Goal: Task Accomplishment & Management: Use online tool/utility

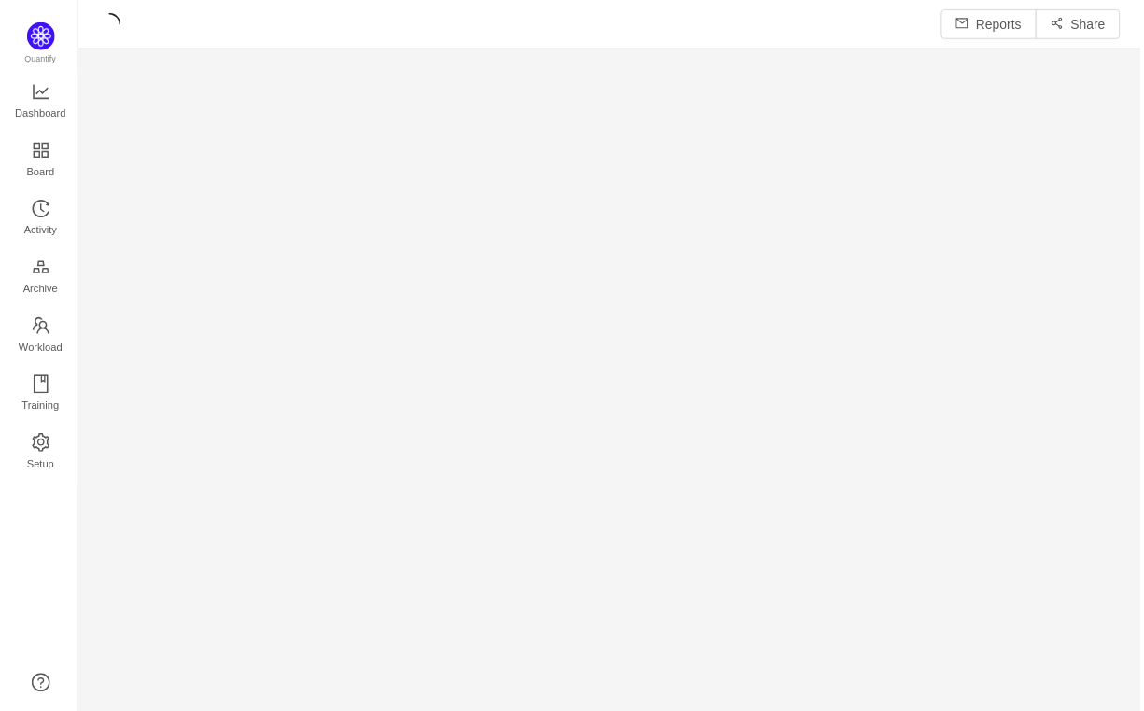
scroll to position [680, 1015]
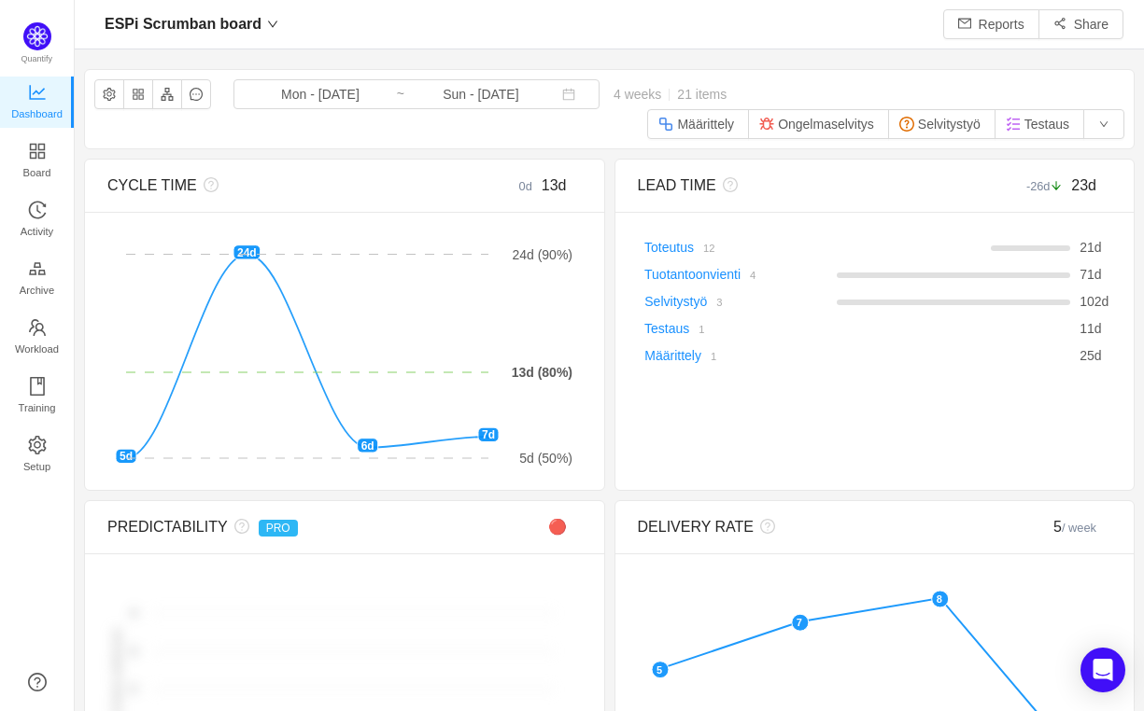
scroll to position [675, 1015]
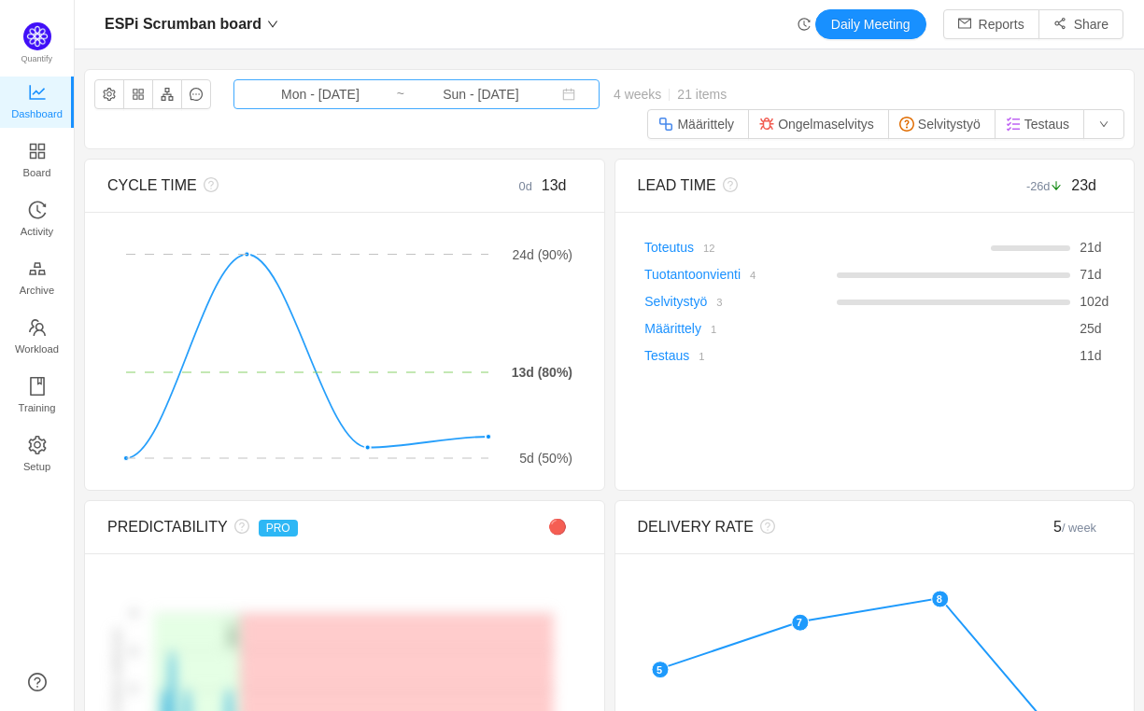
click at [319, 99] on input "Mon - [DATE]" at bounding box center [320, 94] width 151 height 21
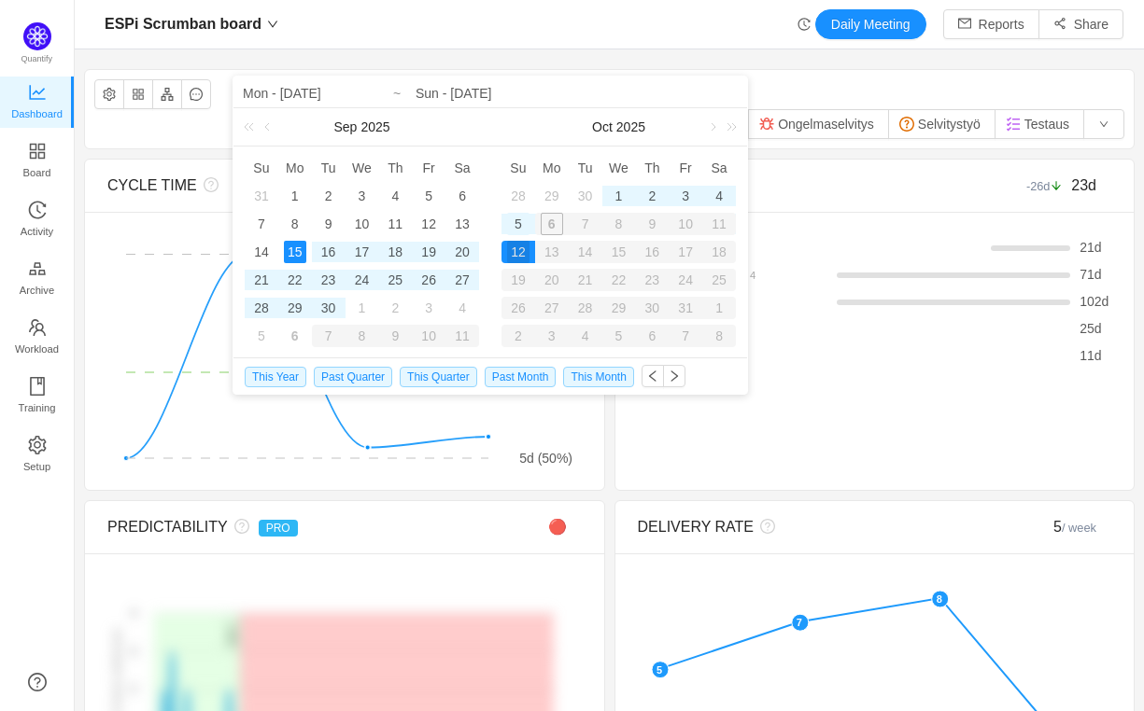
click at [517, 221] on div "5" at bounding box center [518, 224] width 22 height 22
click at [293, 249] on div "15" at bounding box center [295, 252] width 22 height 22
type input "Sun - Oct 05, 2025"
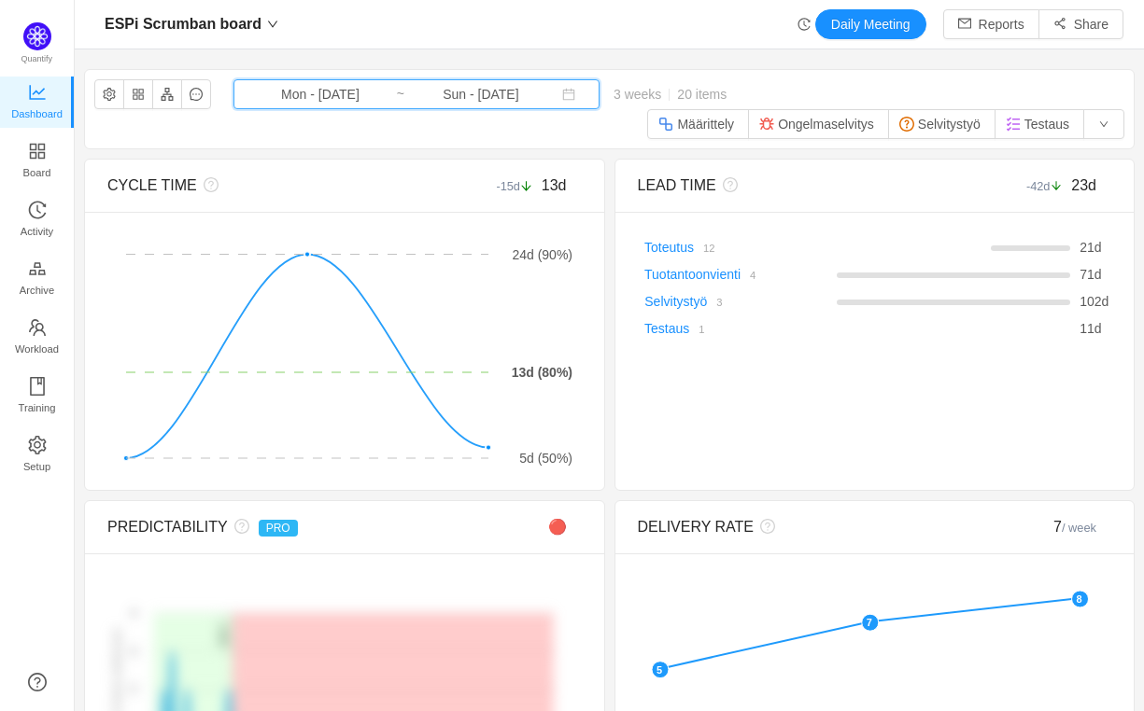
click at [562, 96] on icon "icon: calendar" at bounding box center [568, 94] width 13 height 13
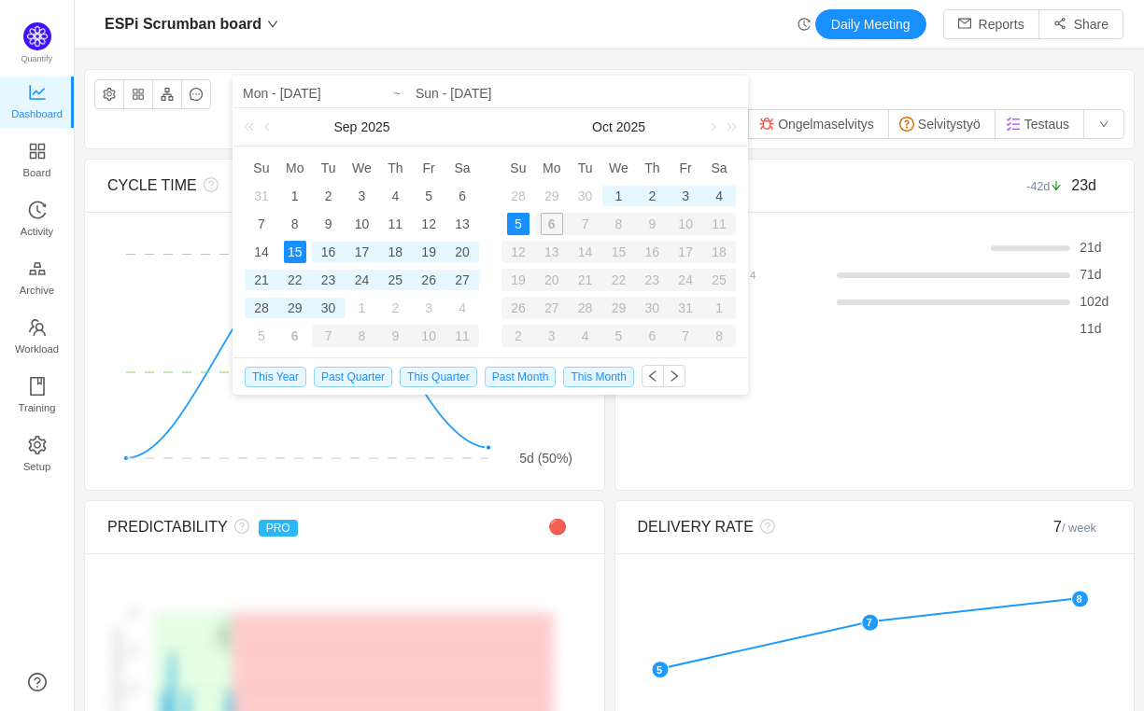
click at [294, 246] on div "15" at bounding box center [295, 252] width 22 height 22
click at [514, 221] on div "5" at bounding box center [518, 224] width 22 height 22
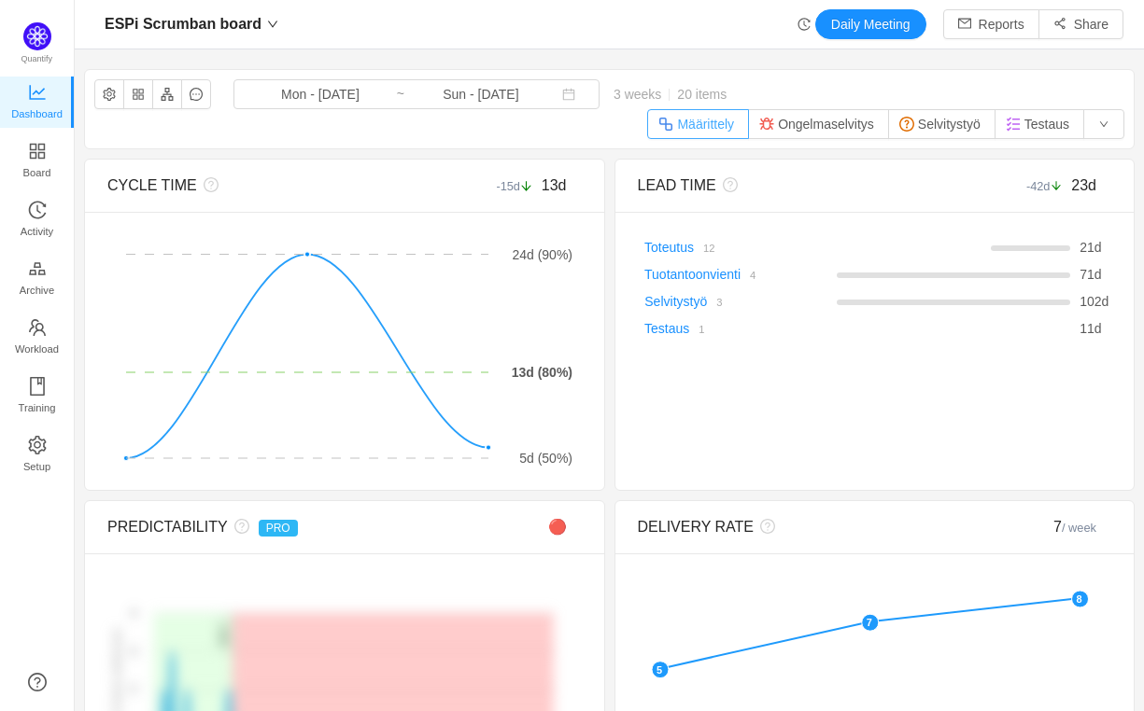
click at [690, 119] on button "Määrittely" at bounding box center [698, 124] width 102 height 30
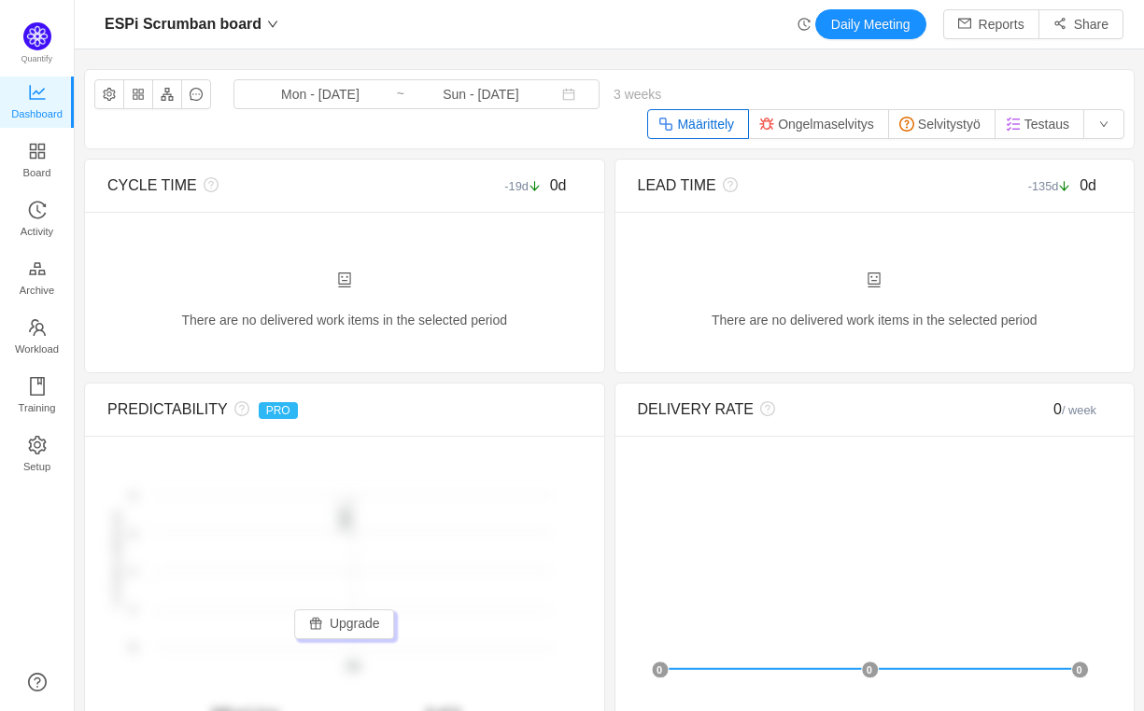
click at [690, 119] on button "Määrittely" at bounding box center [698, 124] width 102 height 30
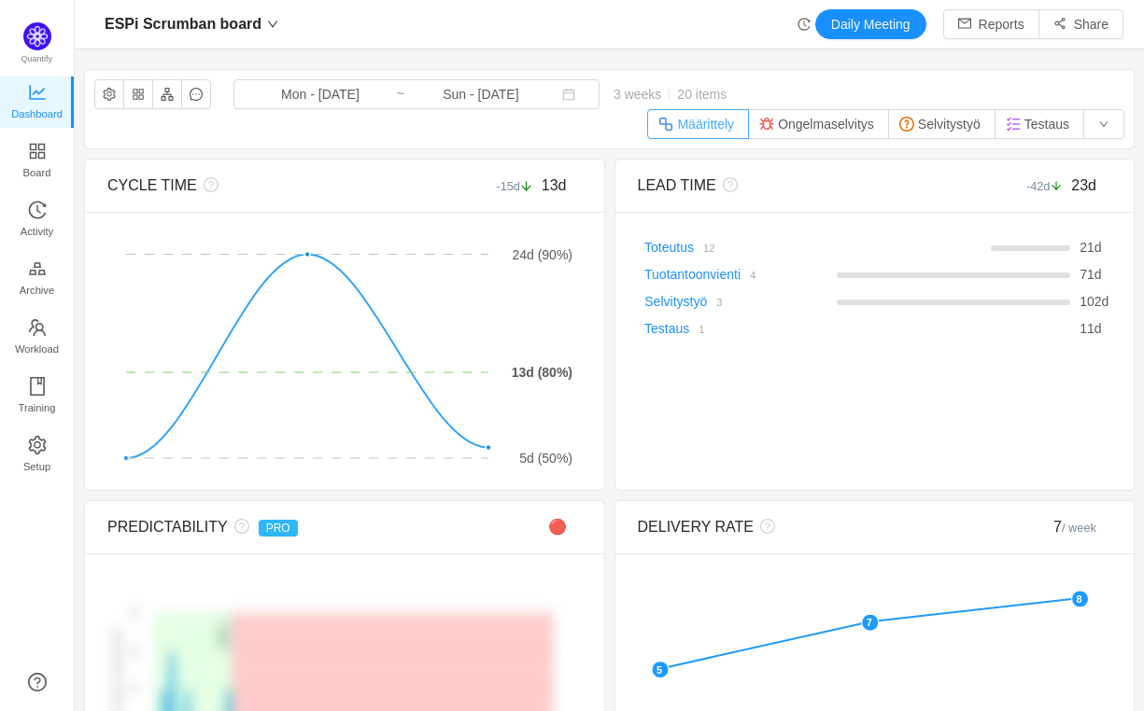
click at [709, 128] on button "Määrittely" at bounding box center [698, 124] width 102 height 30
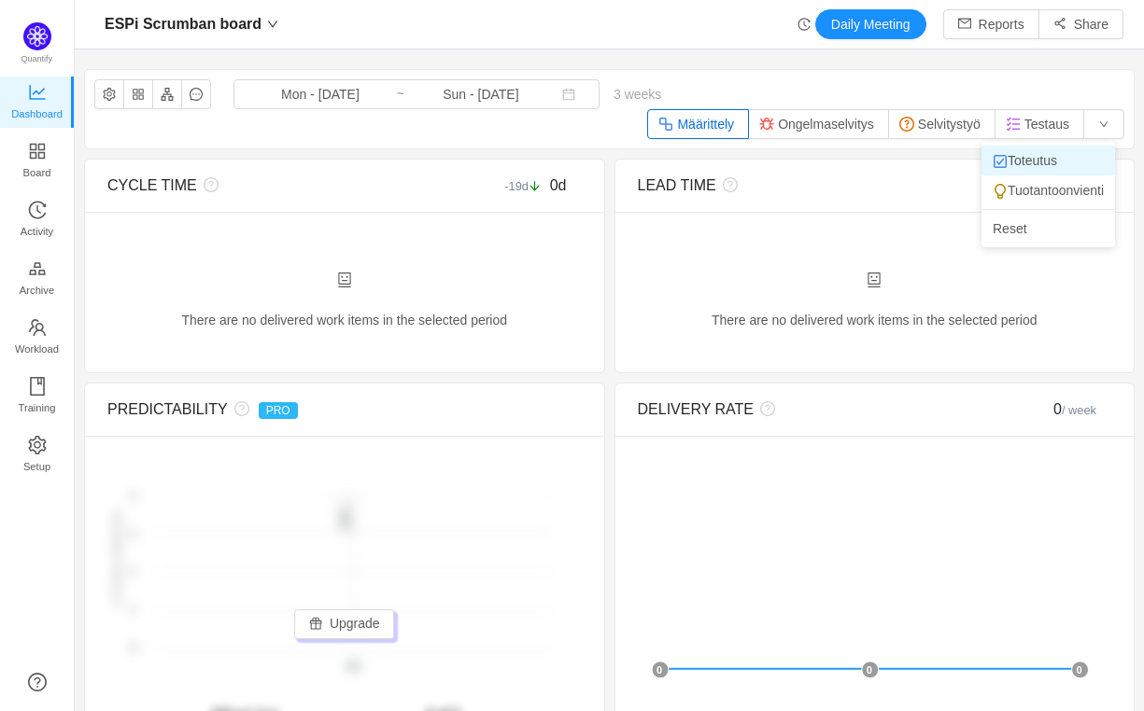
click at [1041, 161] on li "Toteutus" at bounding box center [1048, 161] width 134 height 30
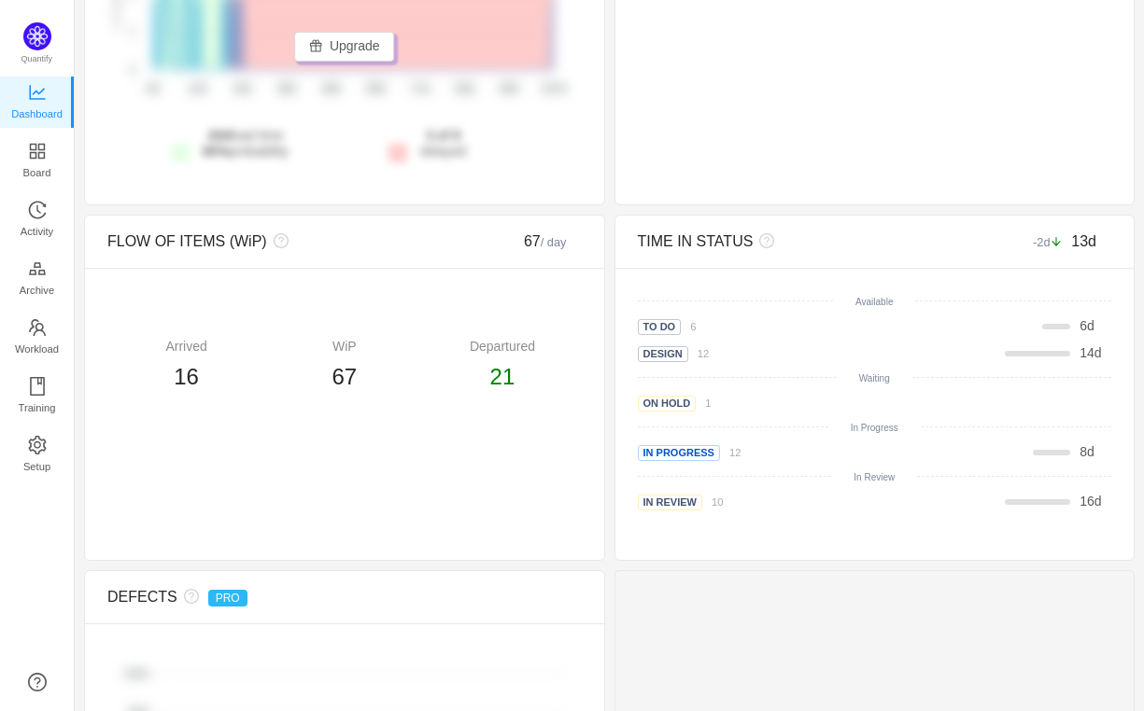
scroll to position [700, 0]
